Goal: Information Seeking & Learning: Learn about a topic

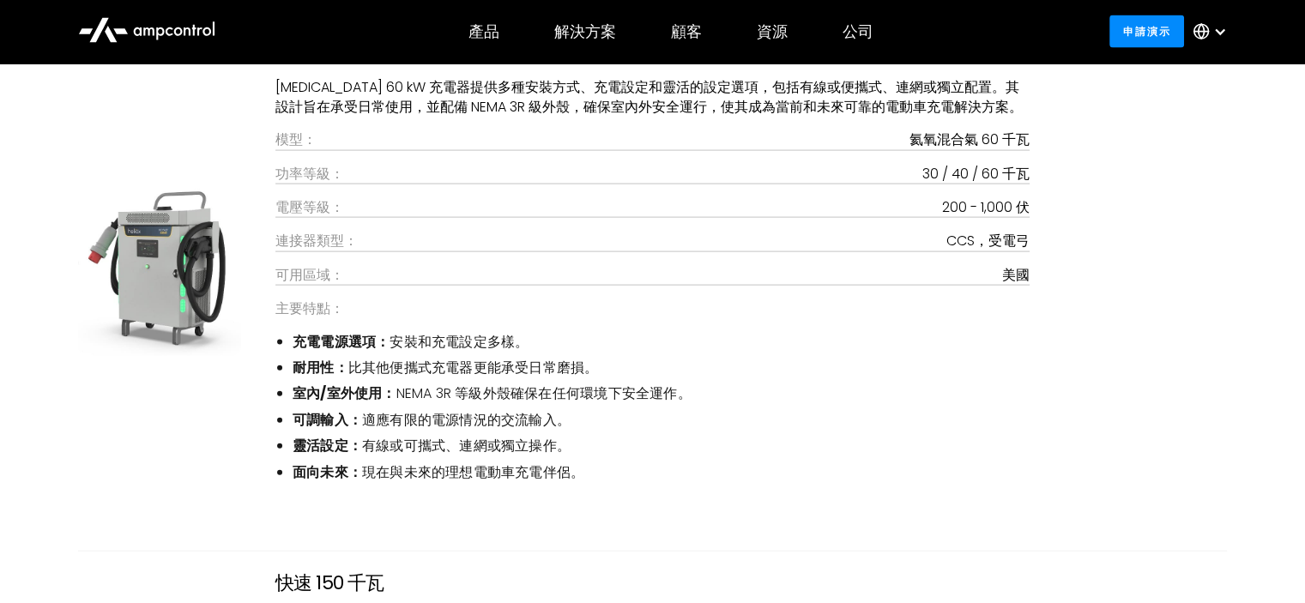
scroll to position [3609, 0]
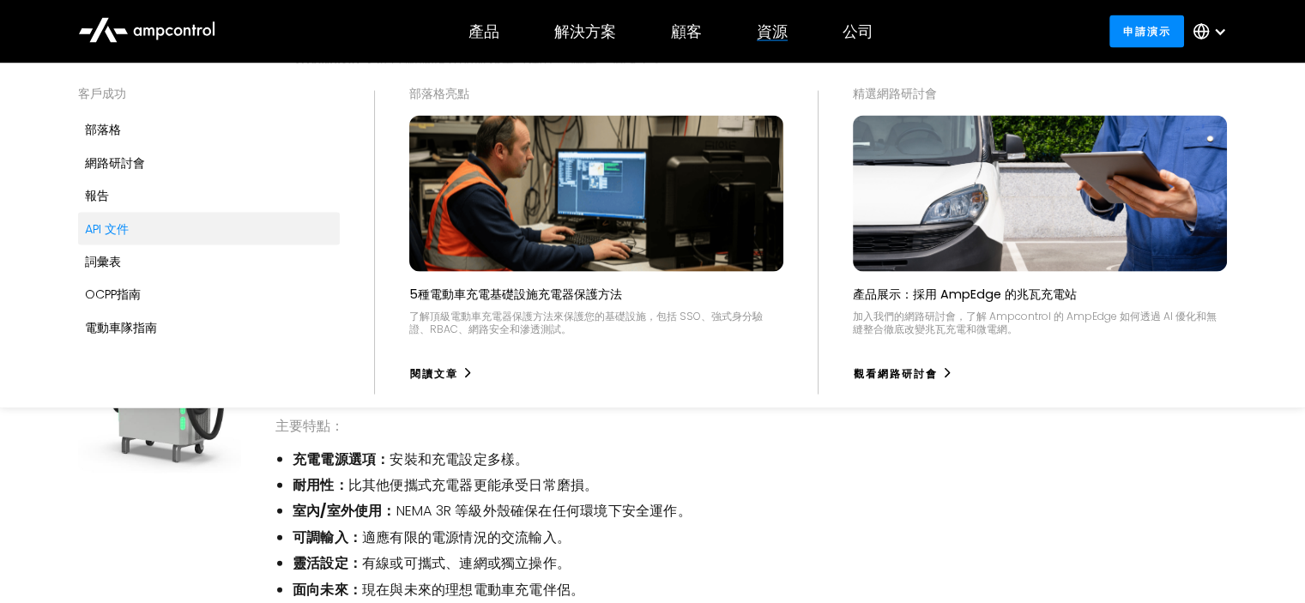
click at [118, 230] on font "API 文件" at bounding box center [107, 228] width 44 height 17
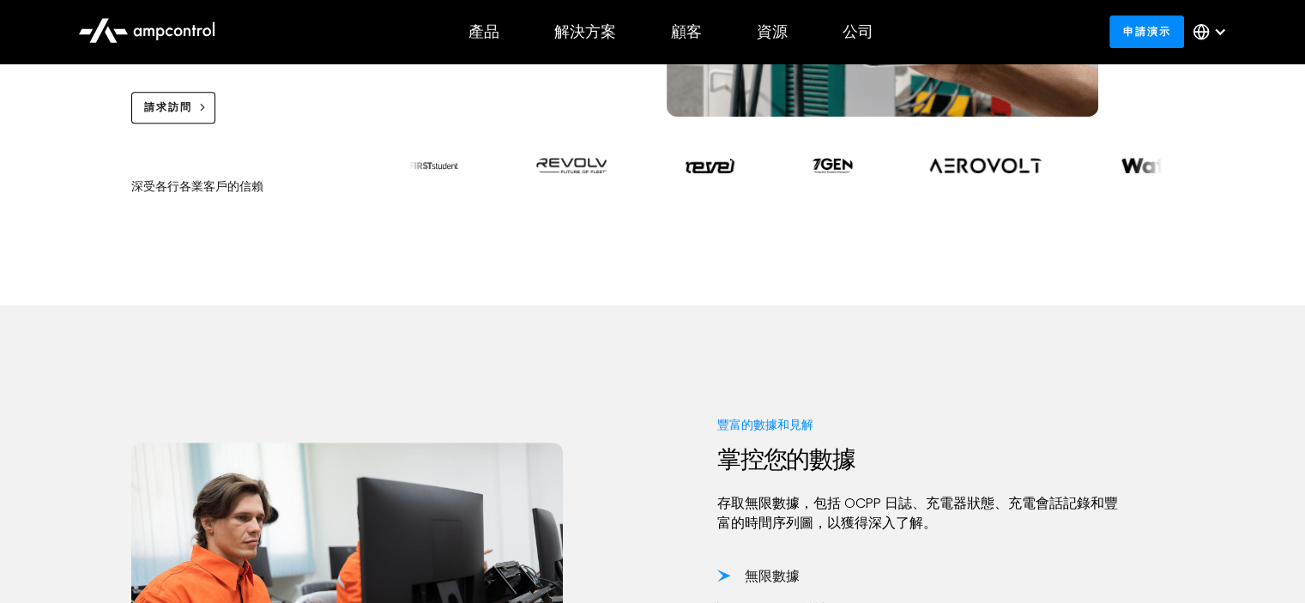
scroll to position [483, 0]
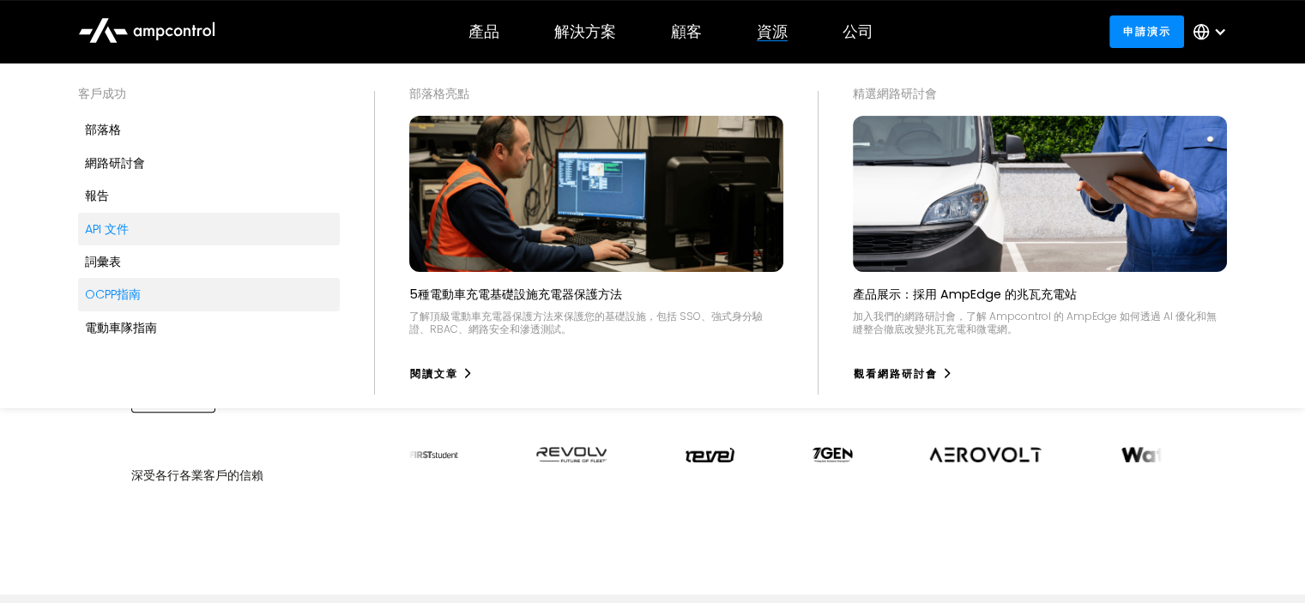
click at [141, 296] on font "OCPP指南" at bounding box center [113, 294] width 56 height 17
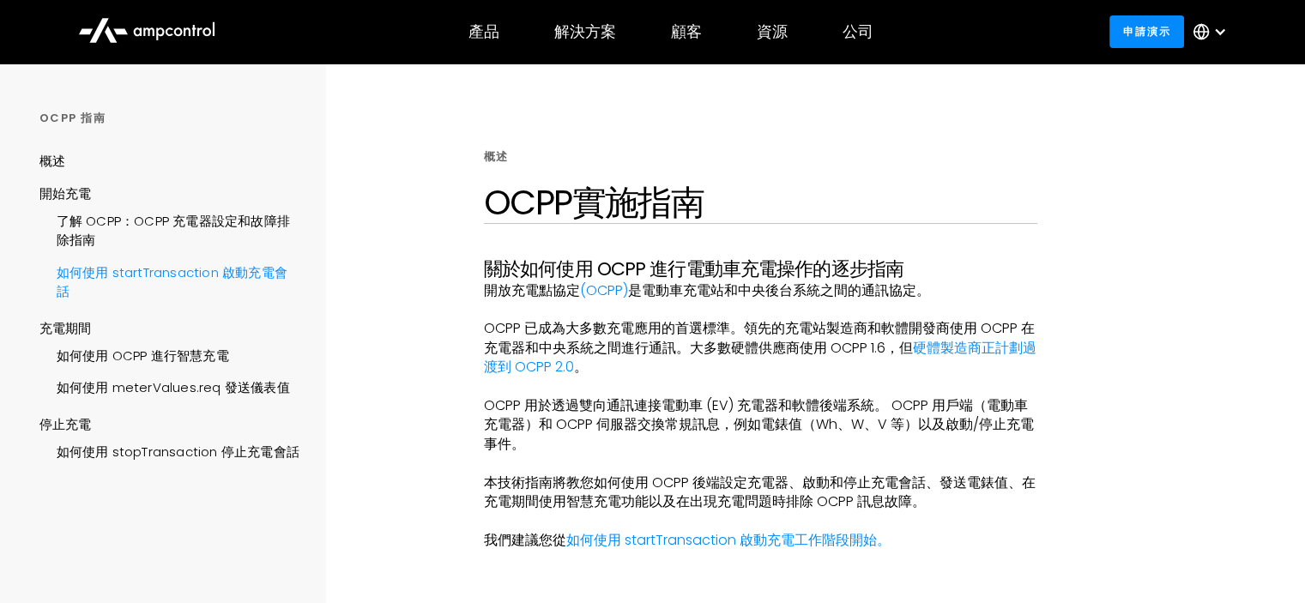
click at [220, 274] on font "如何使用 startTransaction 啟動充電會話" at bounding box center [172, 281] width 231 height 37
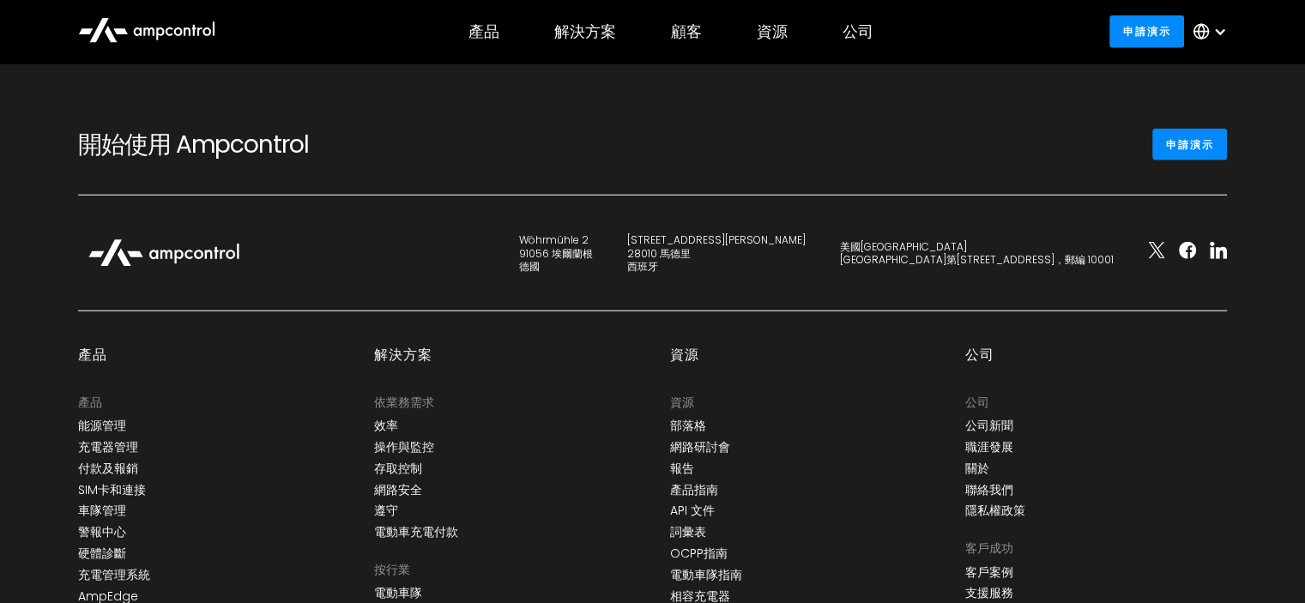
scroll to position [3774, 0]
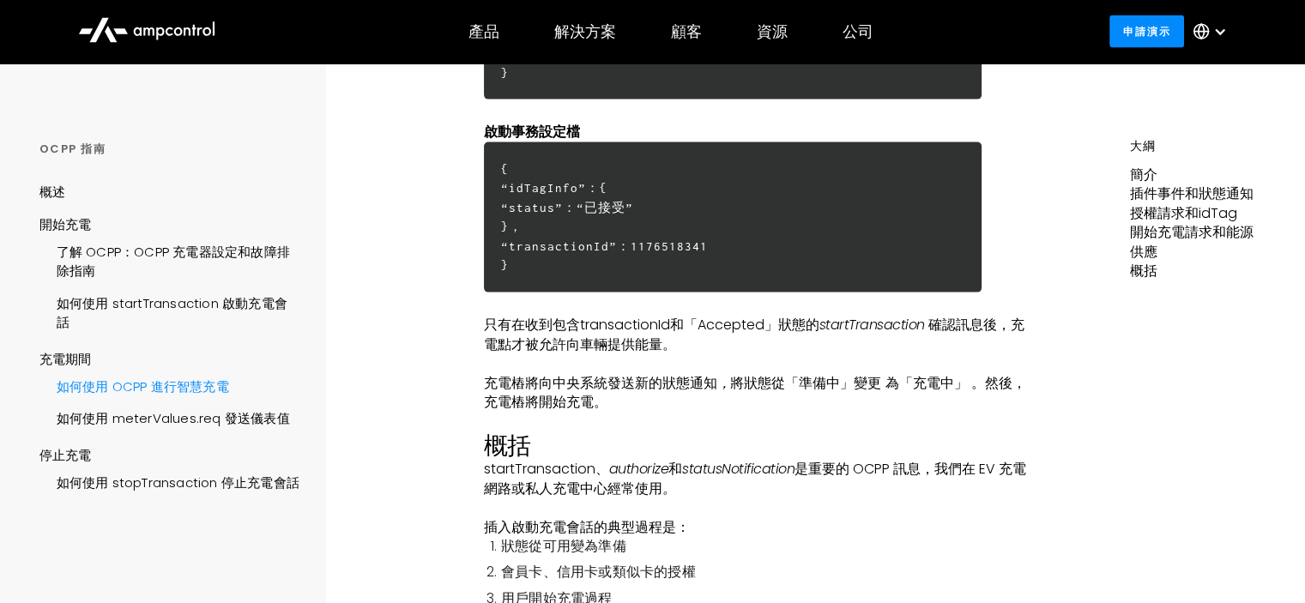
click at [218, 391] on font "如何使用 OCPP 進行智慧充電" at bounding box center [143, 386] width 172 height 18
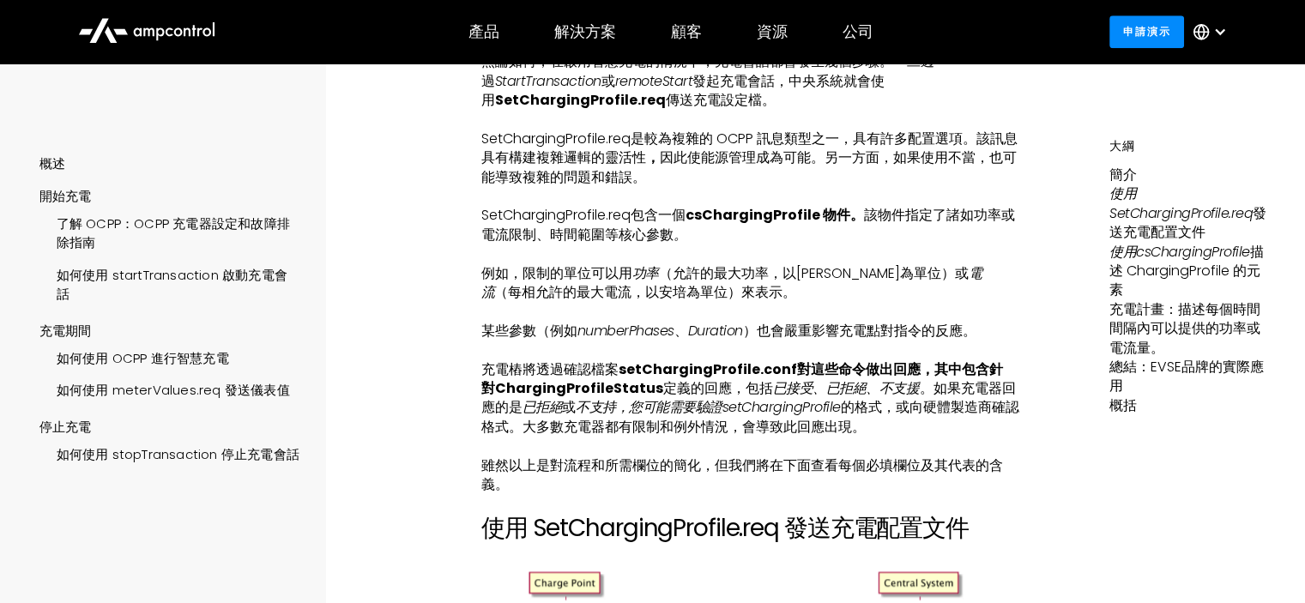
scroll to position [1373, 0]
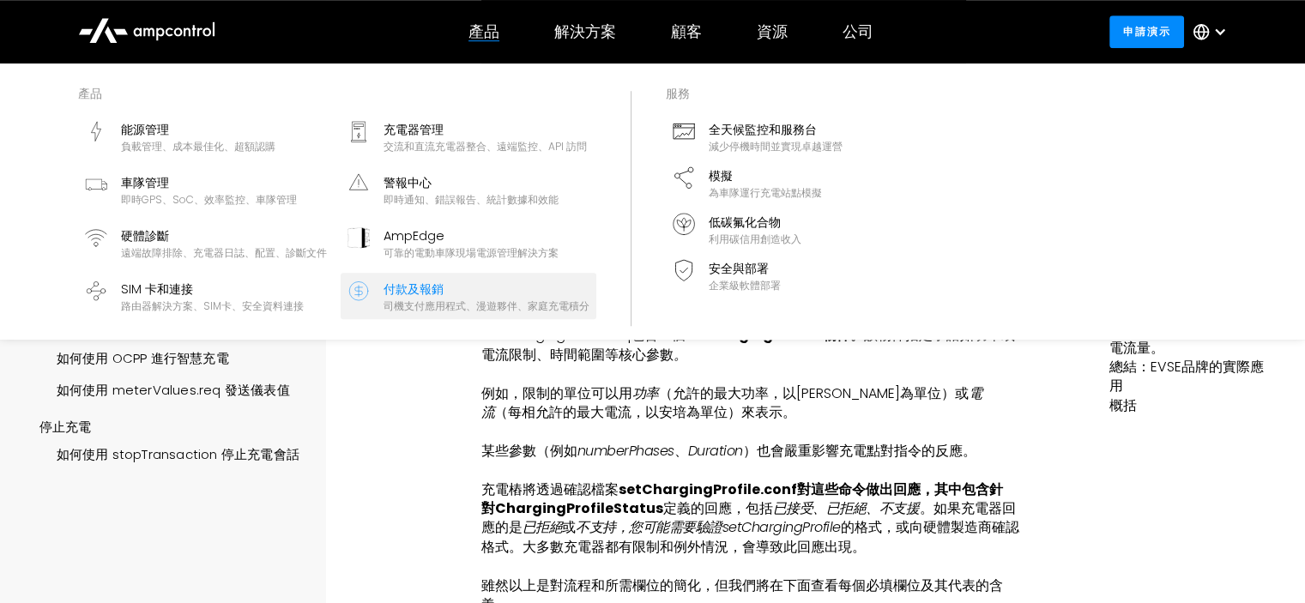
click at [425, 290] on font "付款及報銷" at bounding box center [413, 289] width 60 height 17
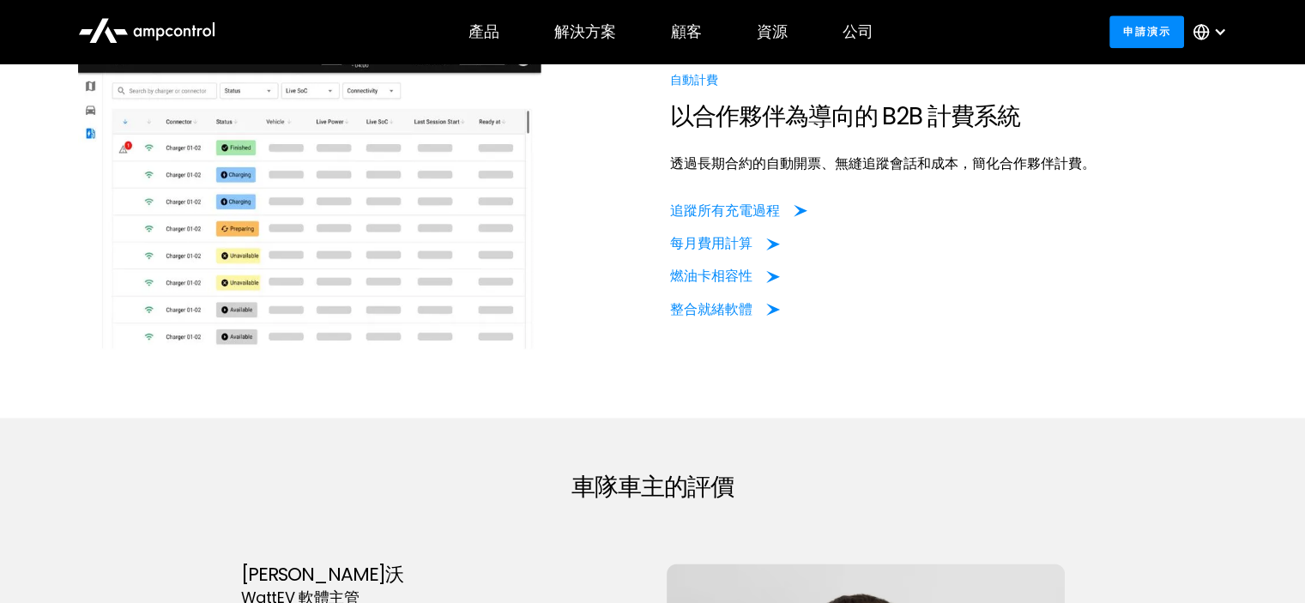
scroll to position [2059, 0]
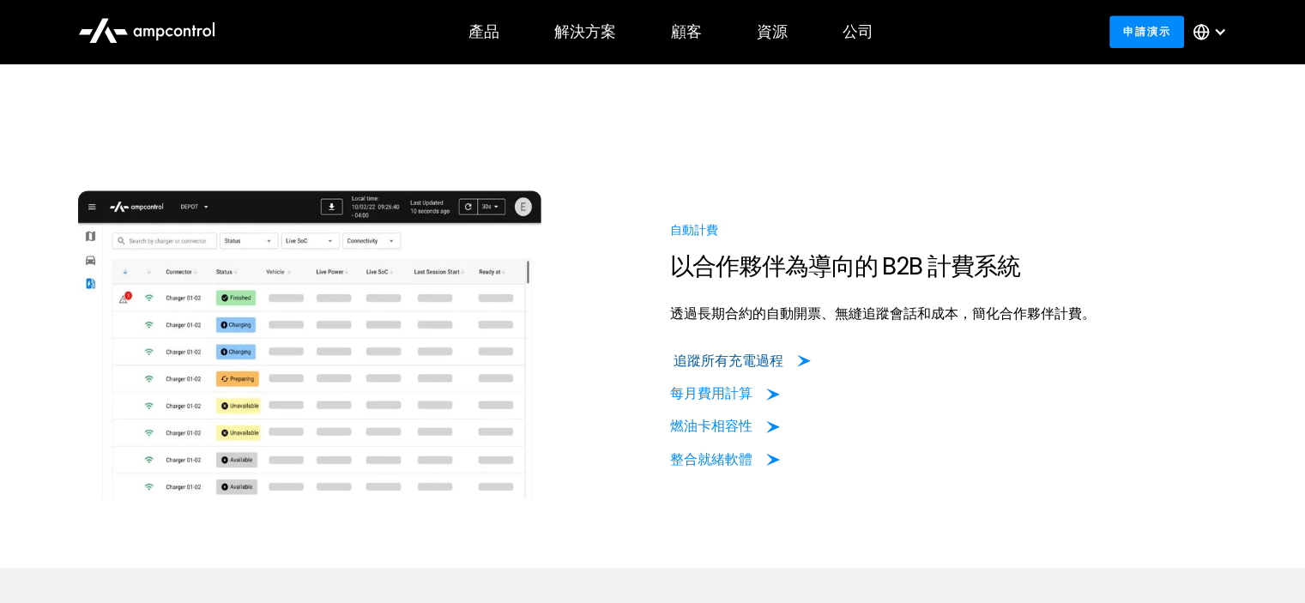
click at [686, 355] on font "追蹤所有充電過程" at bounding box center [728, 361] width 110 height 20
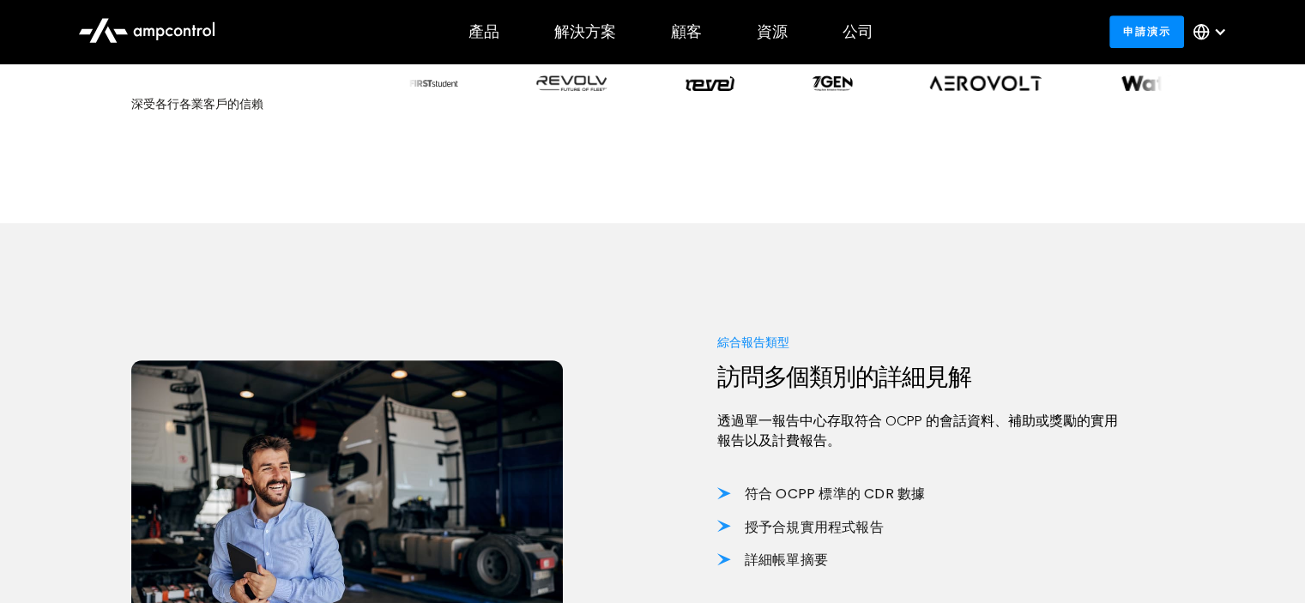
scroll to position [1010, 0]
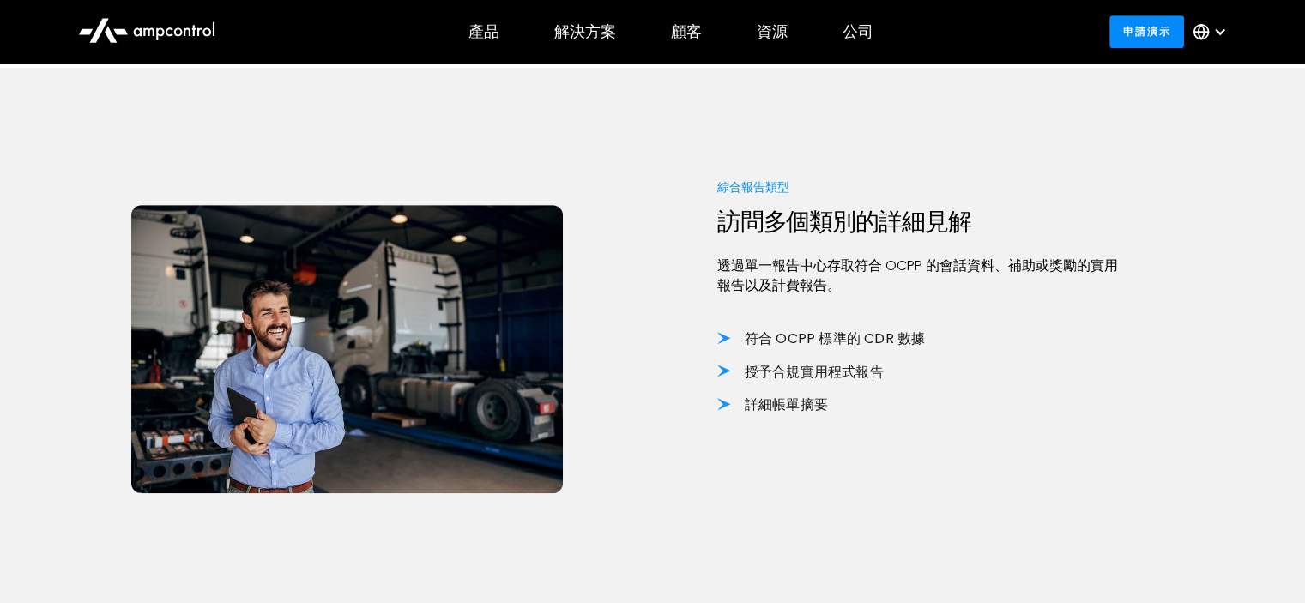
click at [773, 407] on font "詳細帳單摘要" at bounding box center [786, 405] width 83 height 20
click at [771, 373] on font "授予合規實用程式報告" at bounding box center [814, 372] width 139 height 20
drag, startPoint x: 22, startPoint y: 420, endPoint x: 72, endPoint y: 401, distance: 53.2
click at [22, 420] on div "綜合報告類型 訪問多個類別的詳細見解 透過單一報告中心存取符合 OCPP 的會話資料、補助或獎勵的實用報告以及計費報告。 符合 OCPP 標準的 CDR 數據…" at bounding box center [652, 342] width 1305 height 548
click at [174, 548] on div "綜合報告類型 訪問多個類別的詳細見解 透過單一報告中心存取符合 OCPP 的會話資料、補助或獎勵的實用報告以及計費報告。 符合 OCPP 標準的 CDR 數據…" at bounding box center [652, 342] width 1043 height 548
